Goal: Find specific page/section: Find specific page/section

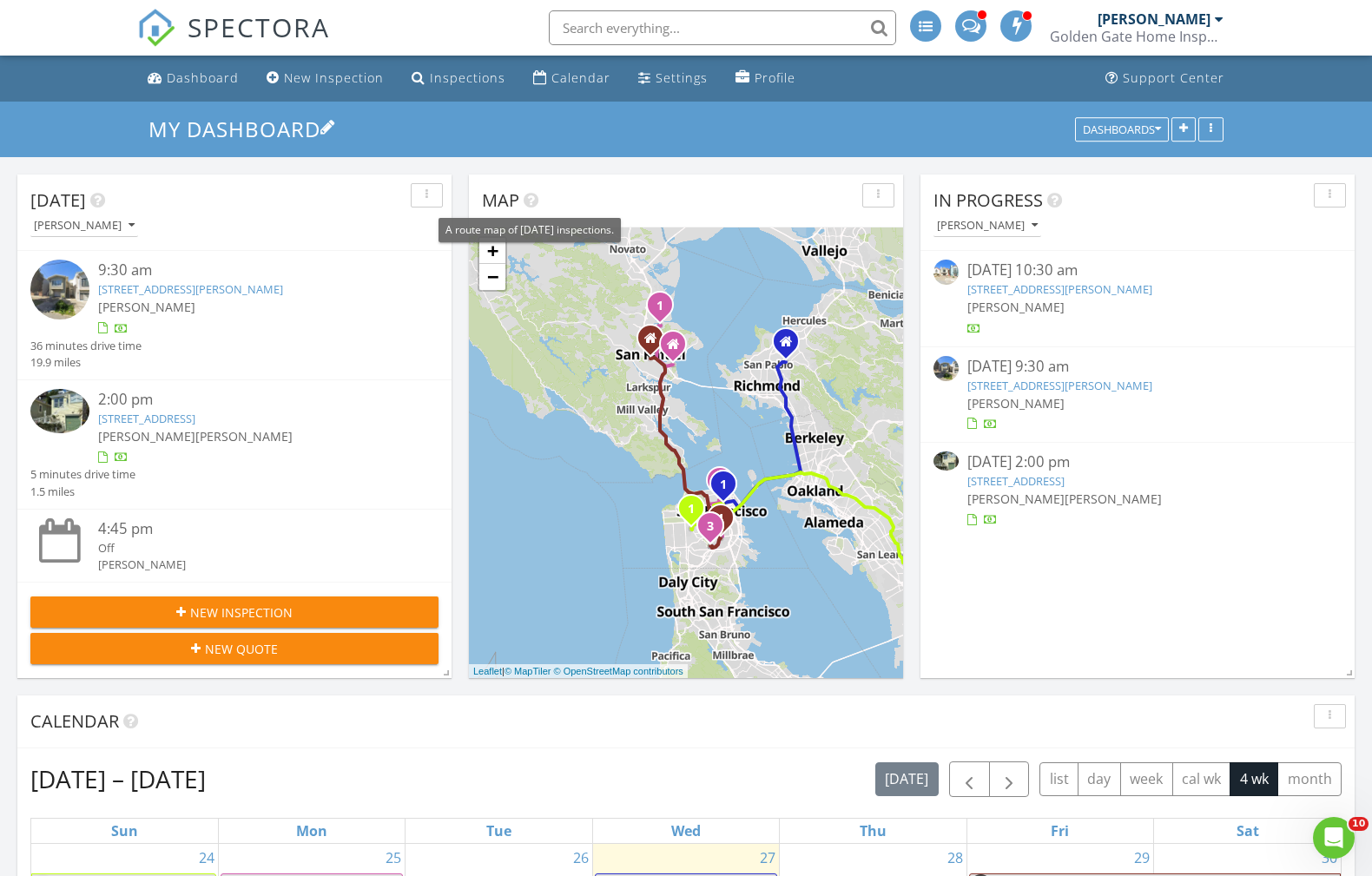
scroll to position [1406, 1372]
click at [991, 384] on link "76 Tiffany Ave, San Francisco, CA 94110" at bounding box center [1059, 385] width 185 height 16
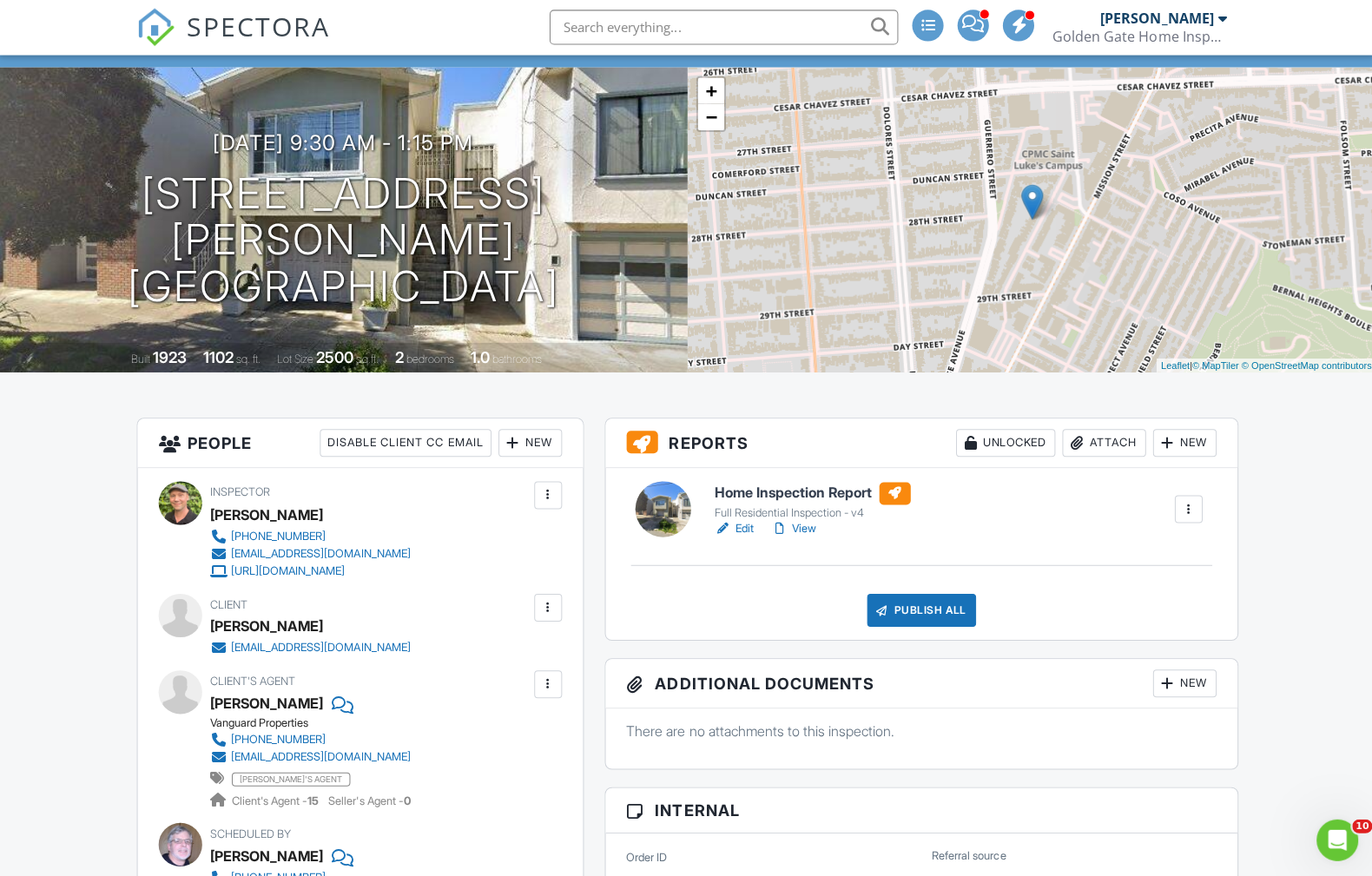
scroll to position [92, 0]
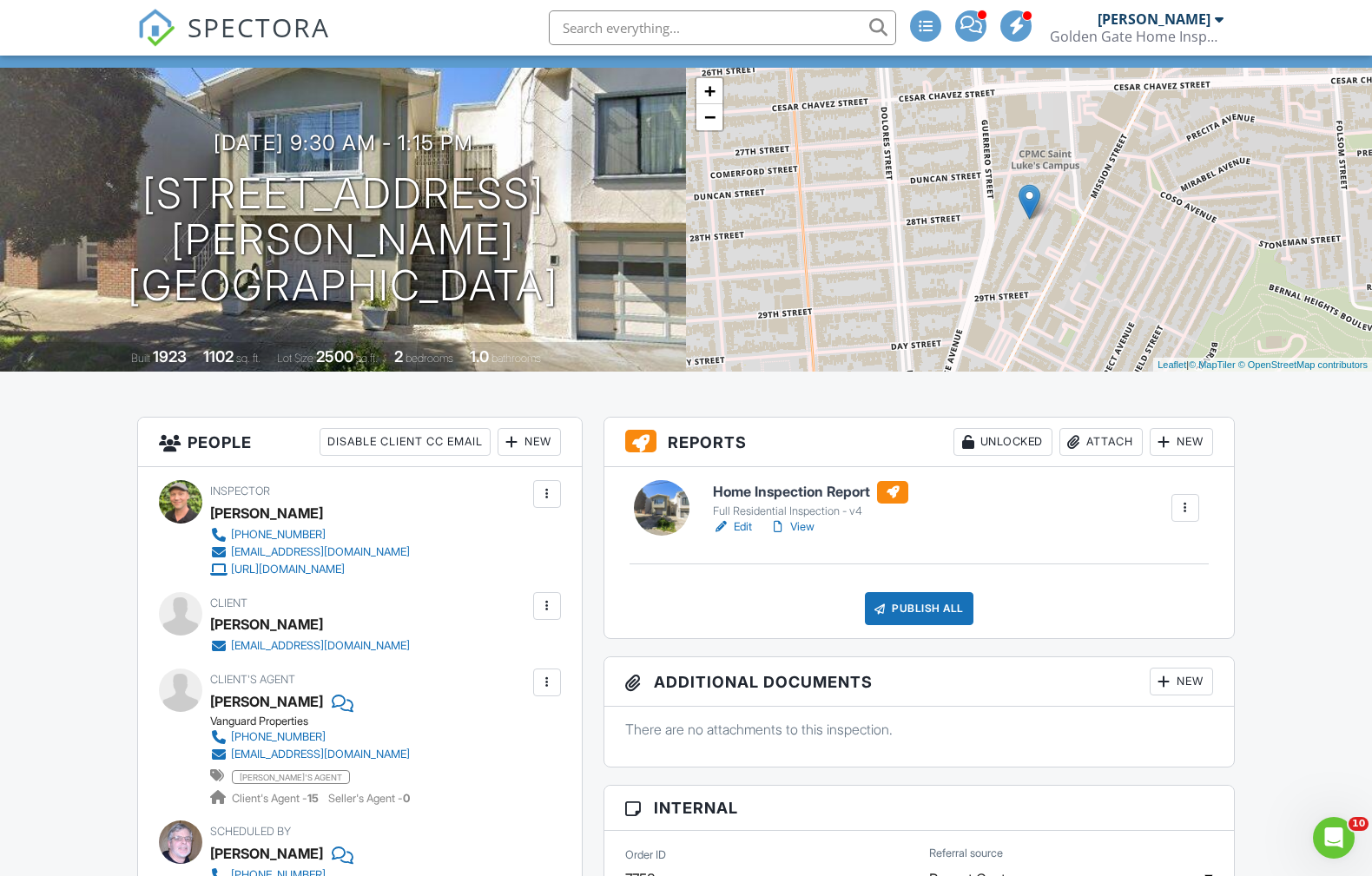
click at [802, 525] on link "View" at bounding box center [792, 527] width 45 height 18
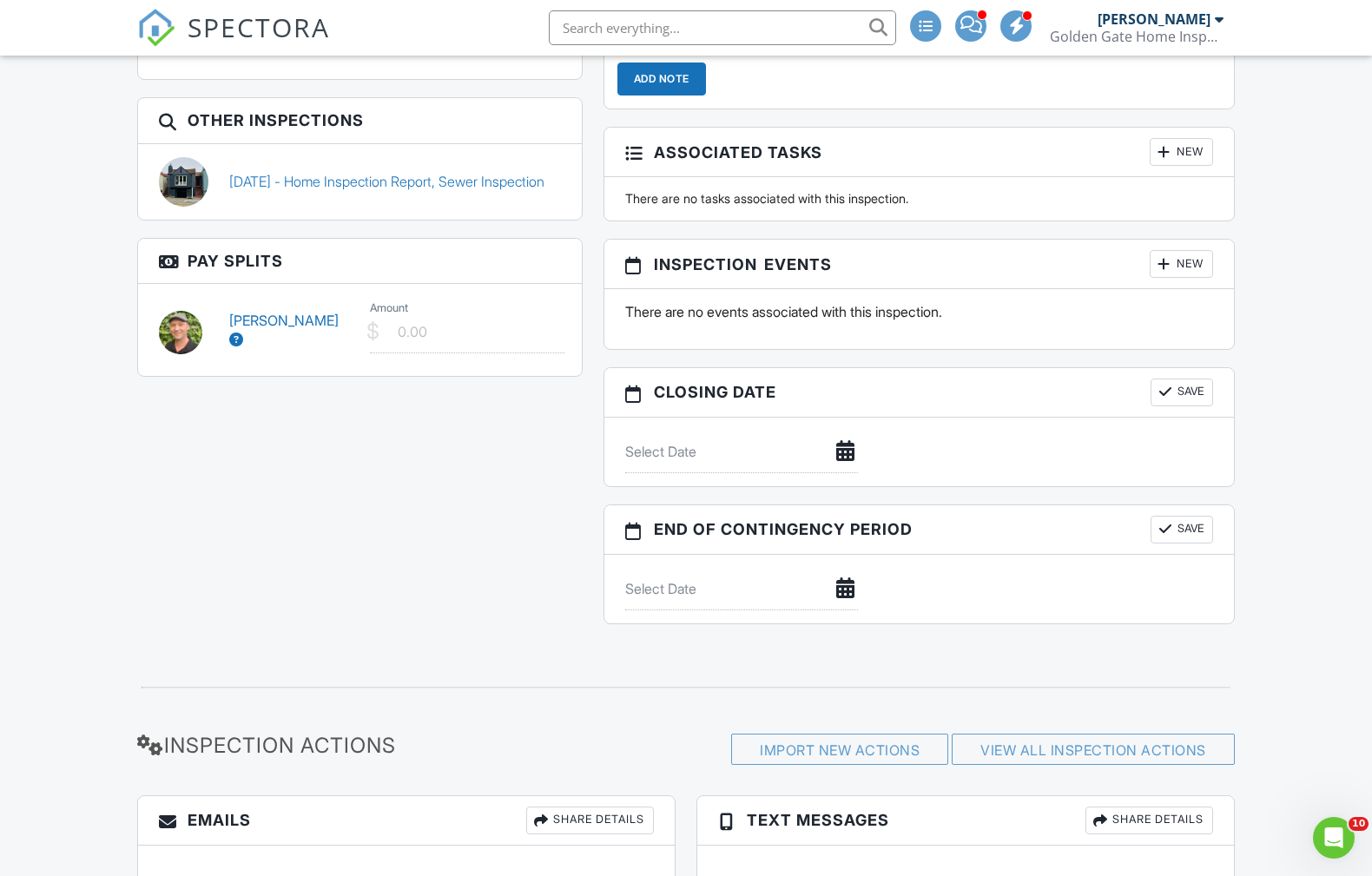
scroll to position [1430, 0]
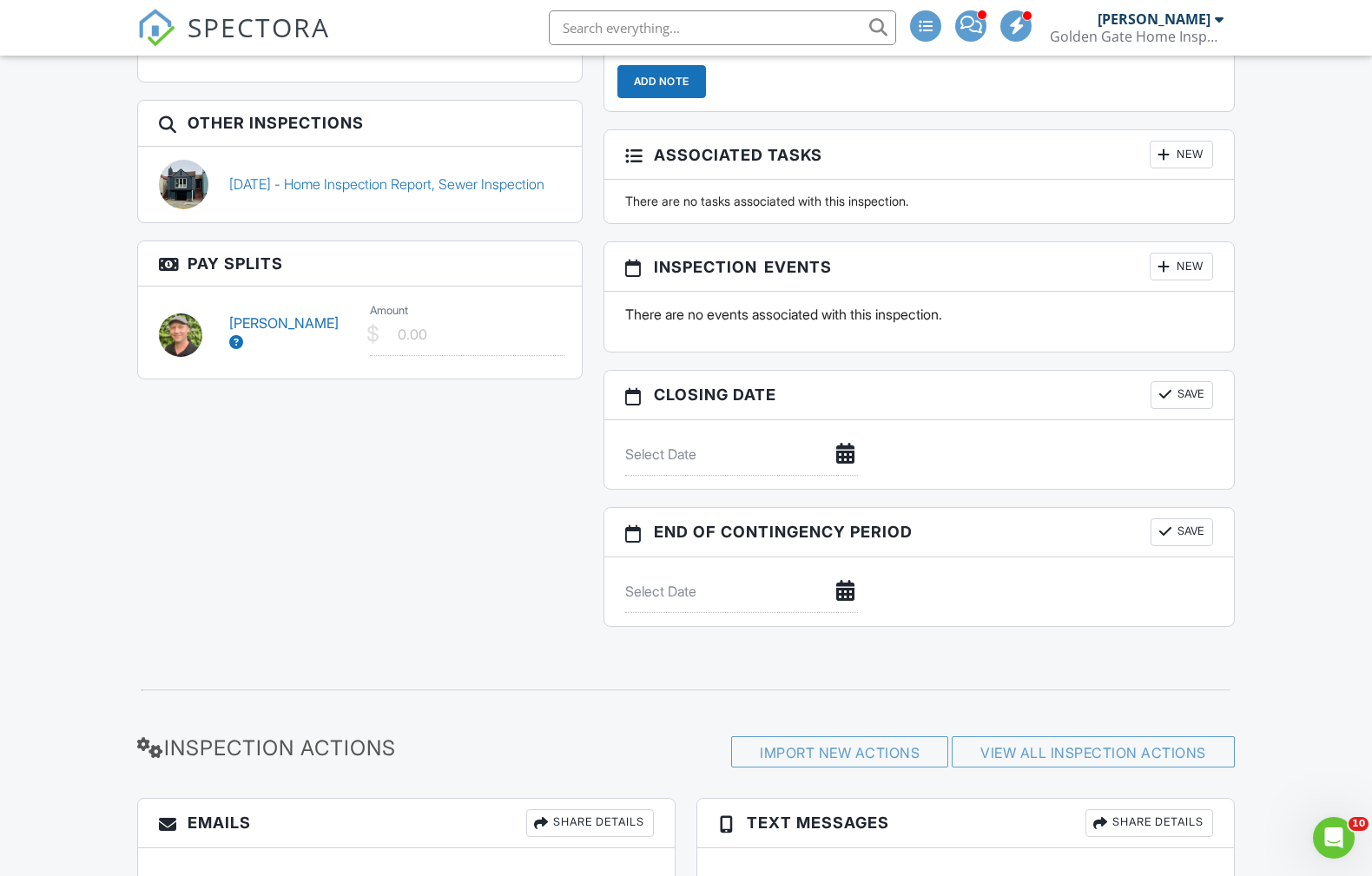
click at [256, 315] on link "[PERSON_NAME]" at bounding box center [283, 332] width 109 height 36
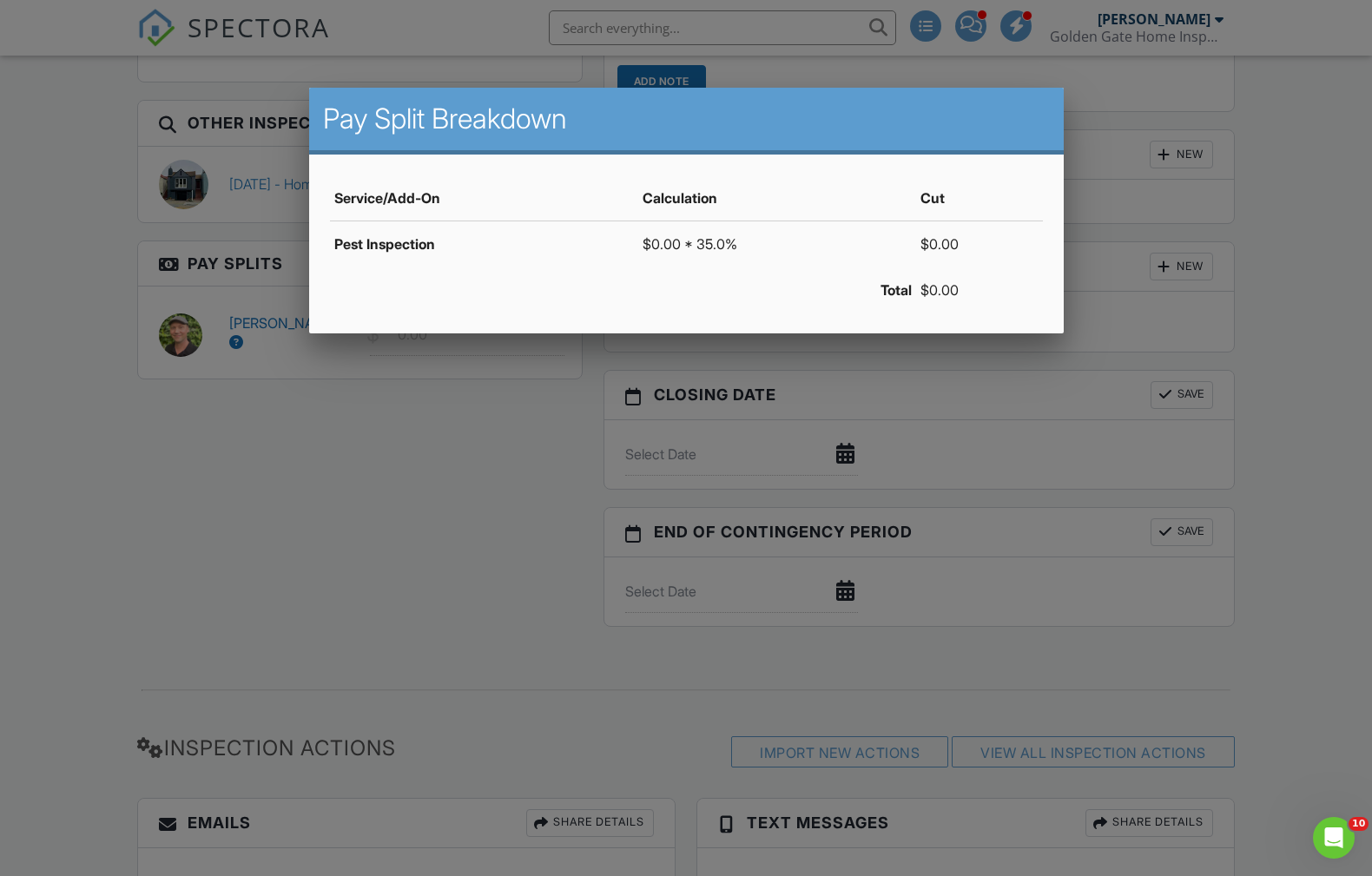
click at [492, 421] on div at bounding box center [686, 460] width 1372 height 1094
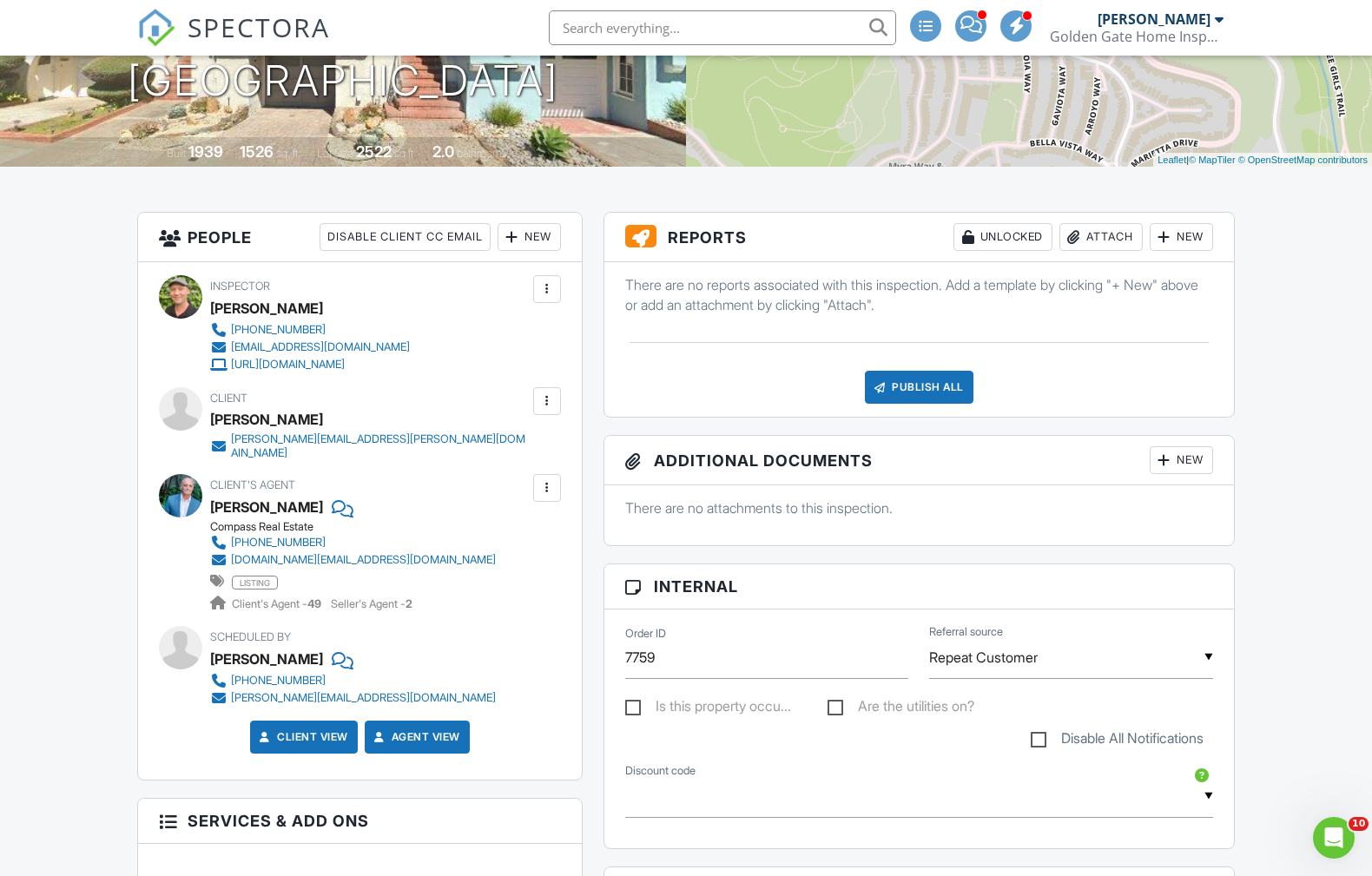
scroll to position [302, 0]
